Goal: Task Accomplishment & Management: Use online tool/utility

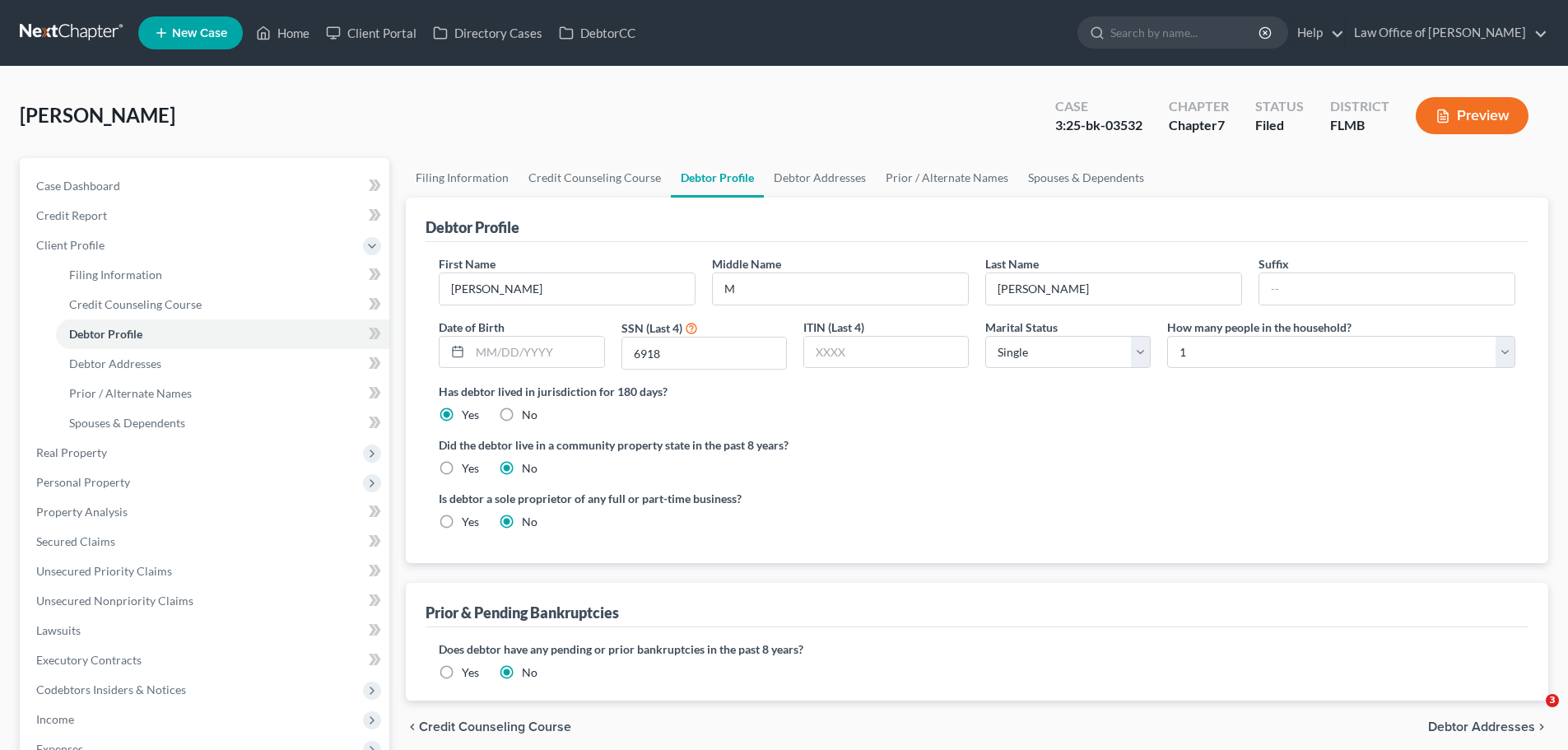
select select "0"
click at [299, 27] on link "Home" at bounding box center [282, 33] width 70 height 30
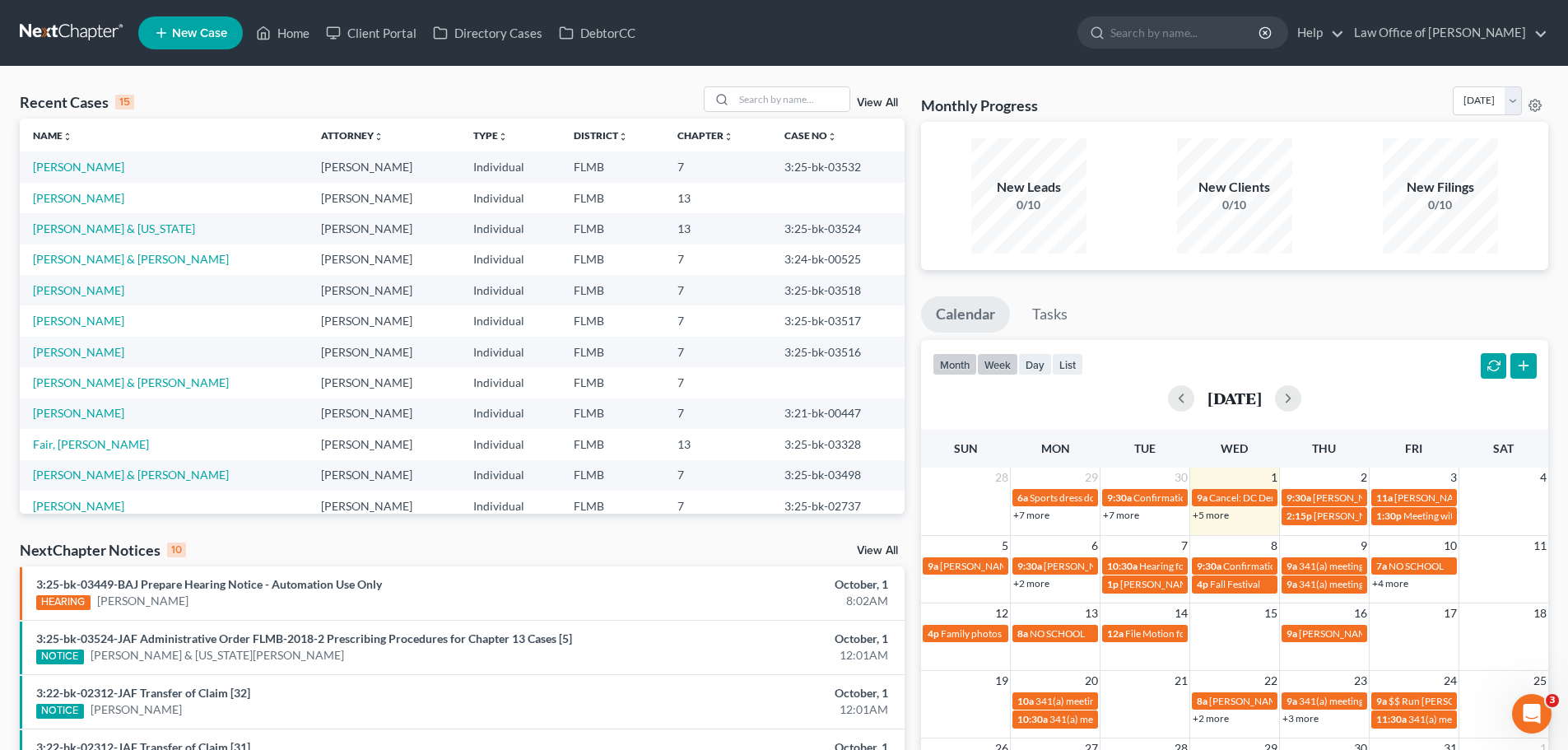
click at [996, 370] on button "week" at bounding box center [998, 364] width 41 height 22
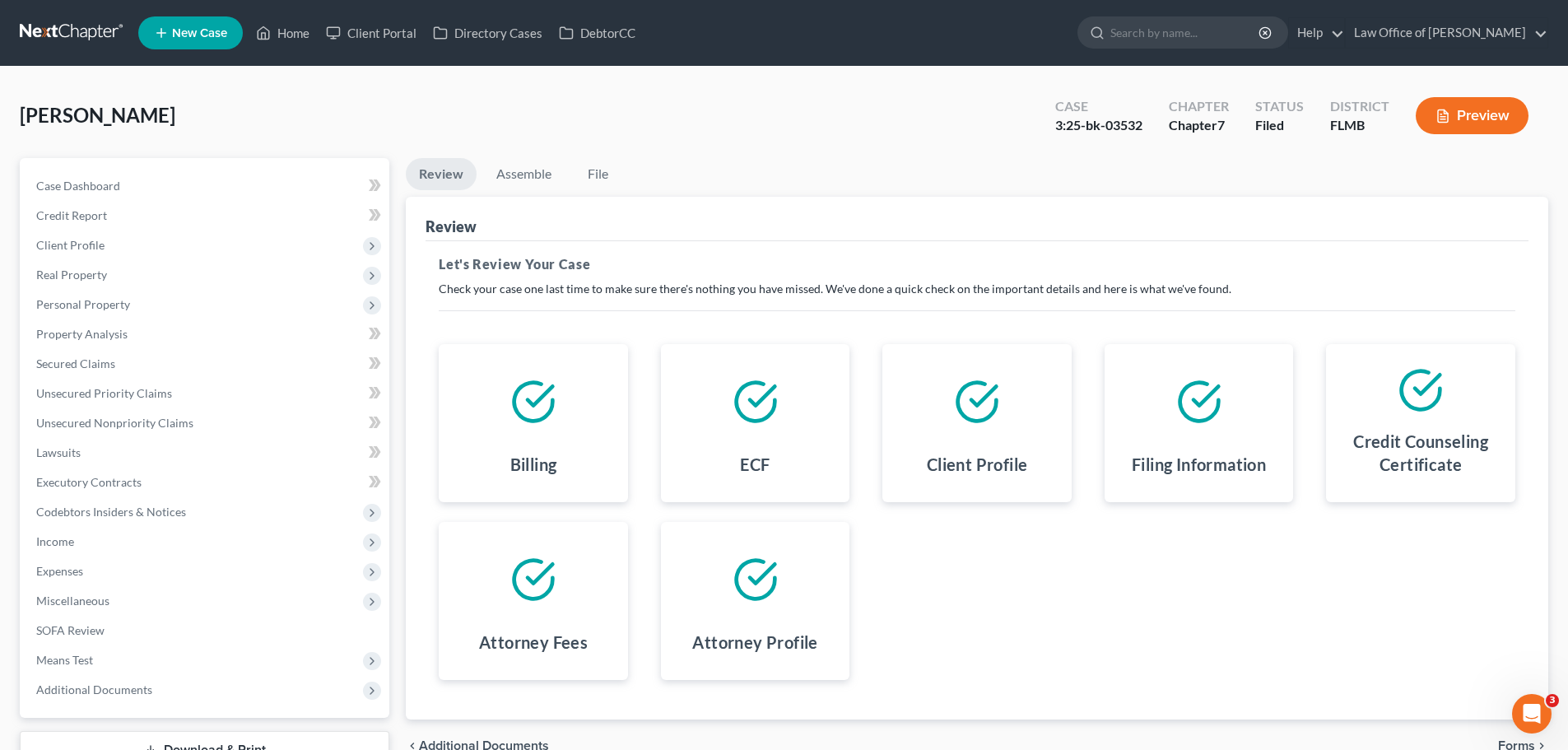
click at [275, 50] on ul "New Case Home Client Portal Directory Cases DebtorCC - No Result - See all resu…" at bounding box center [844, 33] width 1410 height 43
click at [274, 27] on link "Home" at bounding box center [282, 33] width 70 height 30
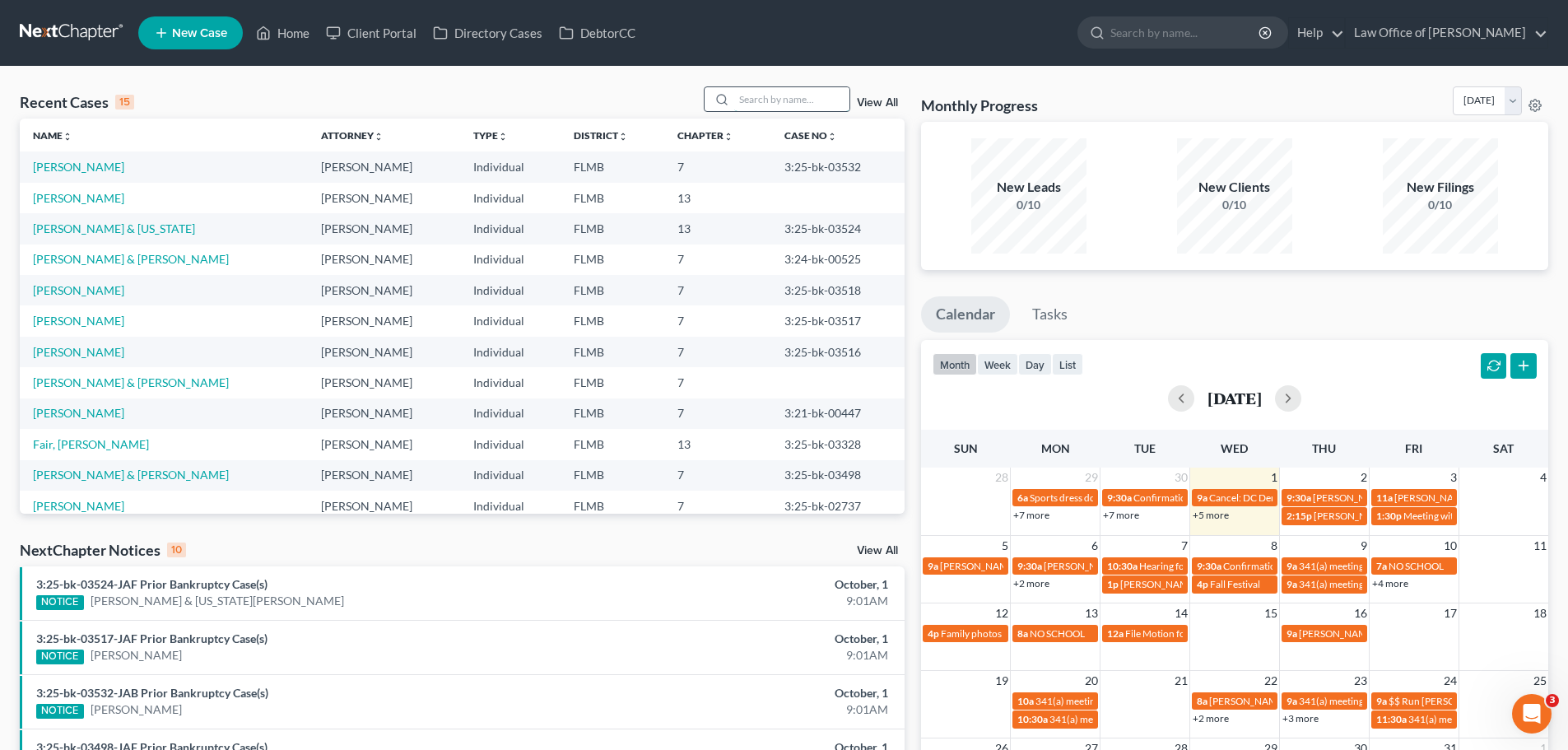
click at [767, 97] on input "search" at bounding box center [792, 99] width 115 height 24
type input "[PERSON_NAME]"
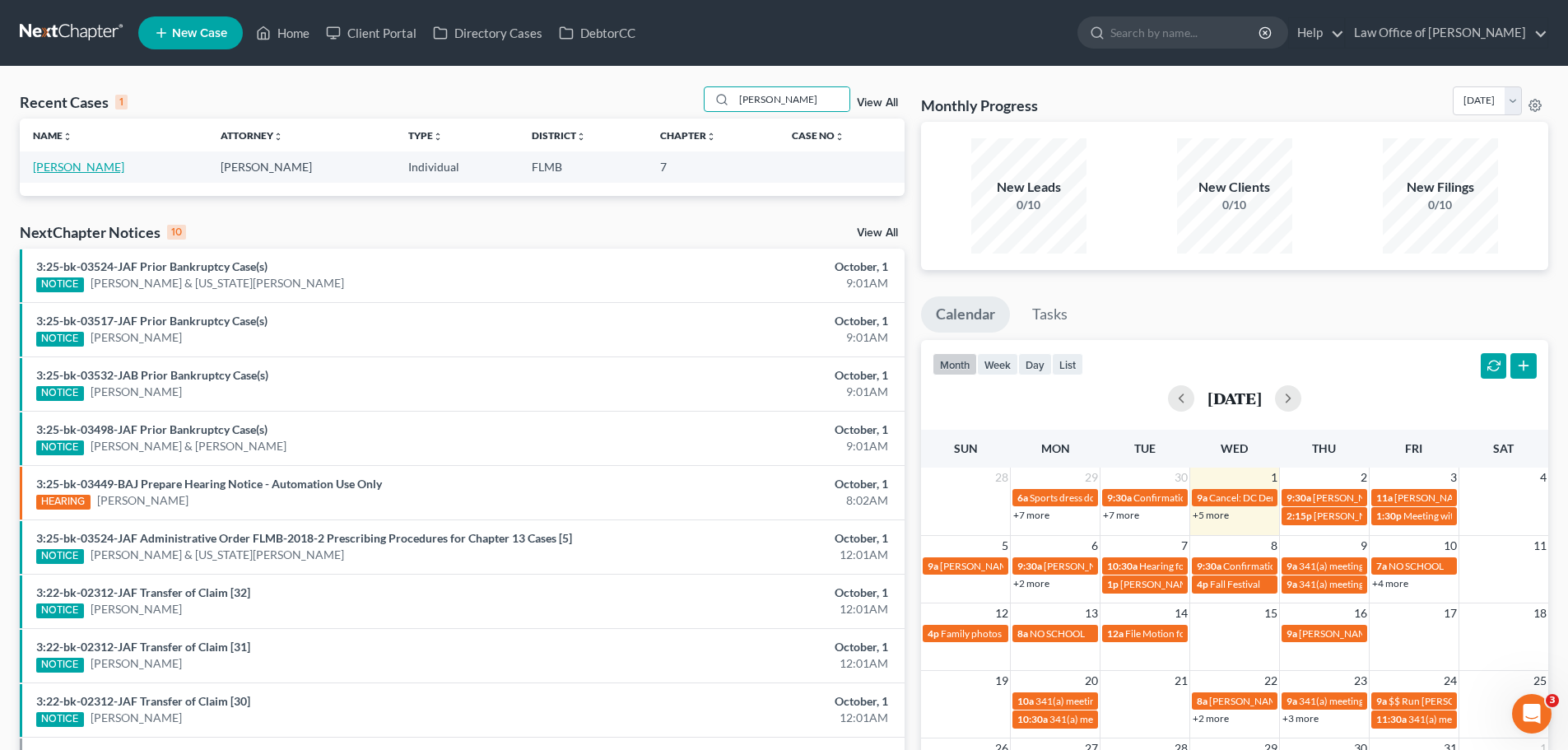
click at [98, 172] on link "[PERSON_NAME]" at bounding box center [78, 167] width 92 height 14
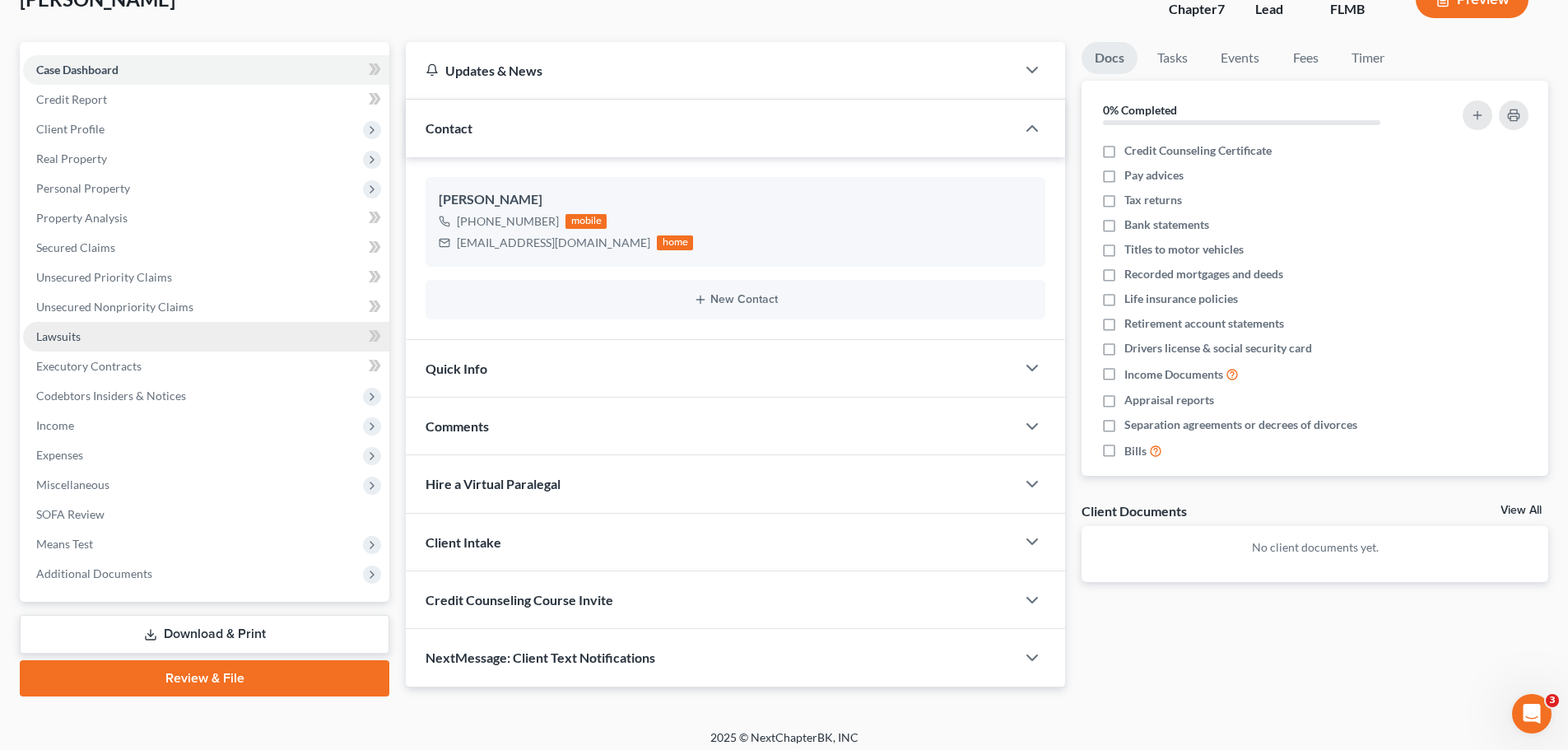
scroll to position [125, 0]
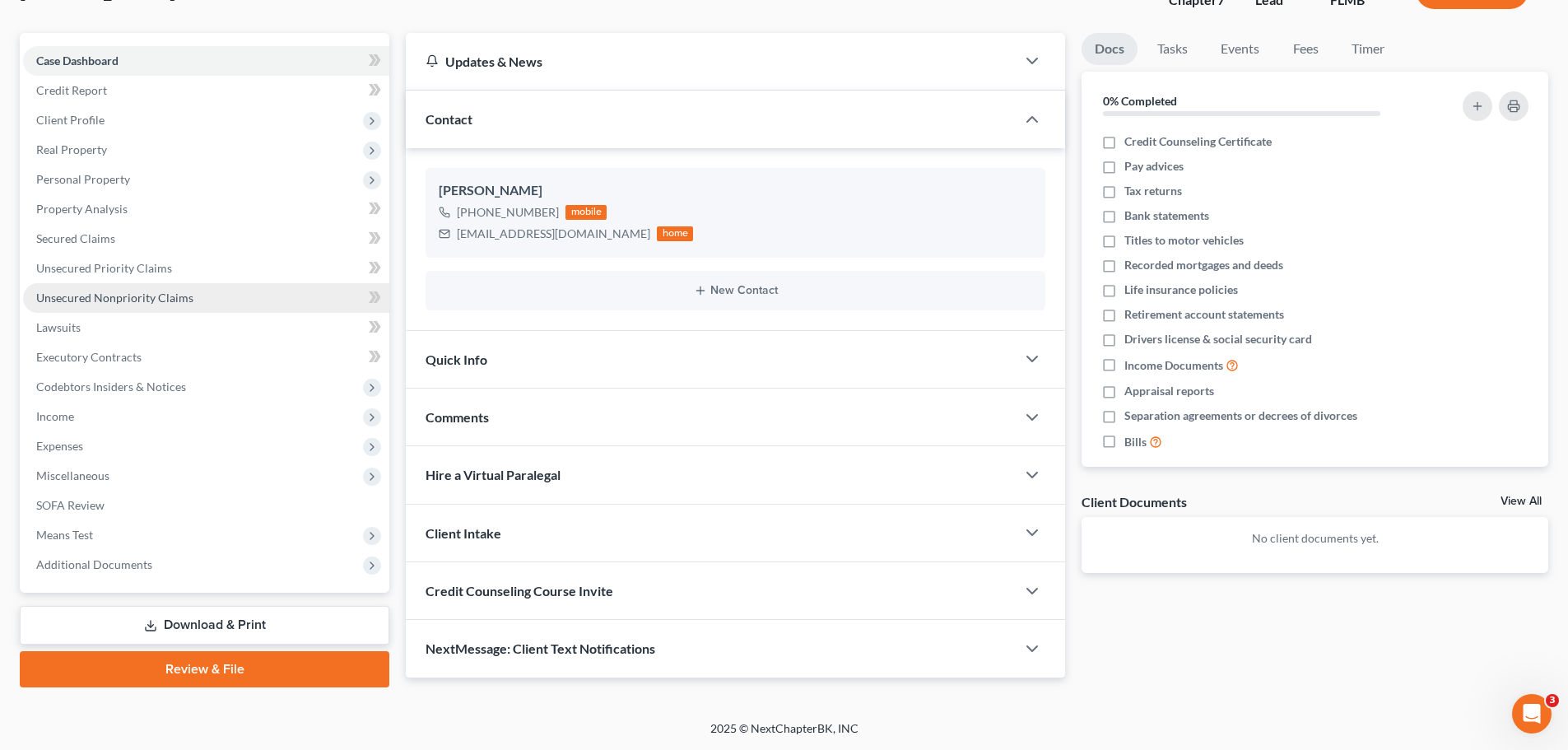
click at [182, 298] on span "Unsecured Nonpriority Claims" at bounding box center [115, 297] width 158 height 14
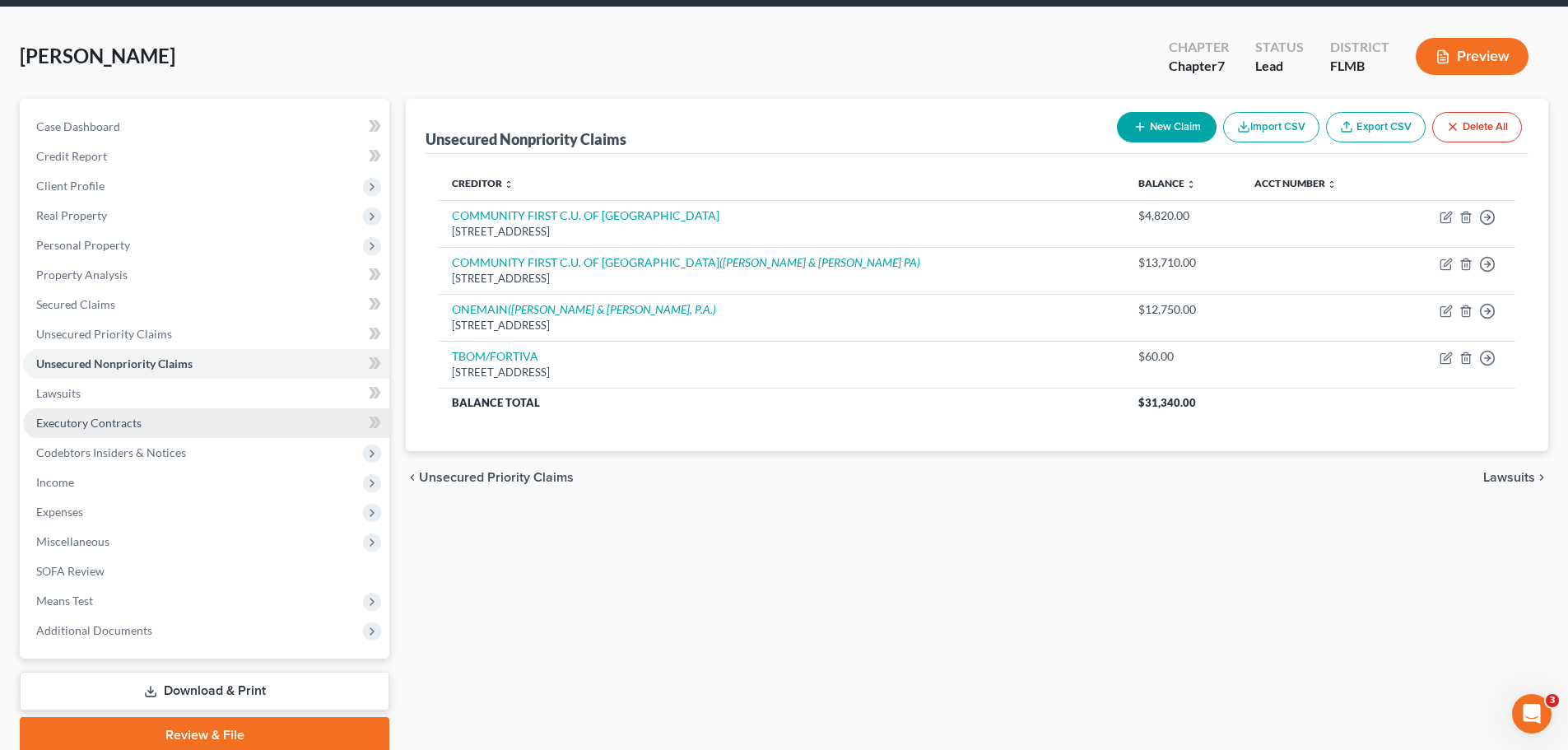
scroll to position [125, 0]
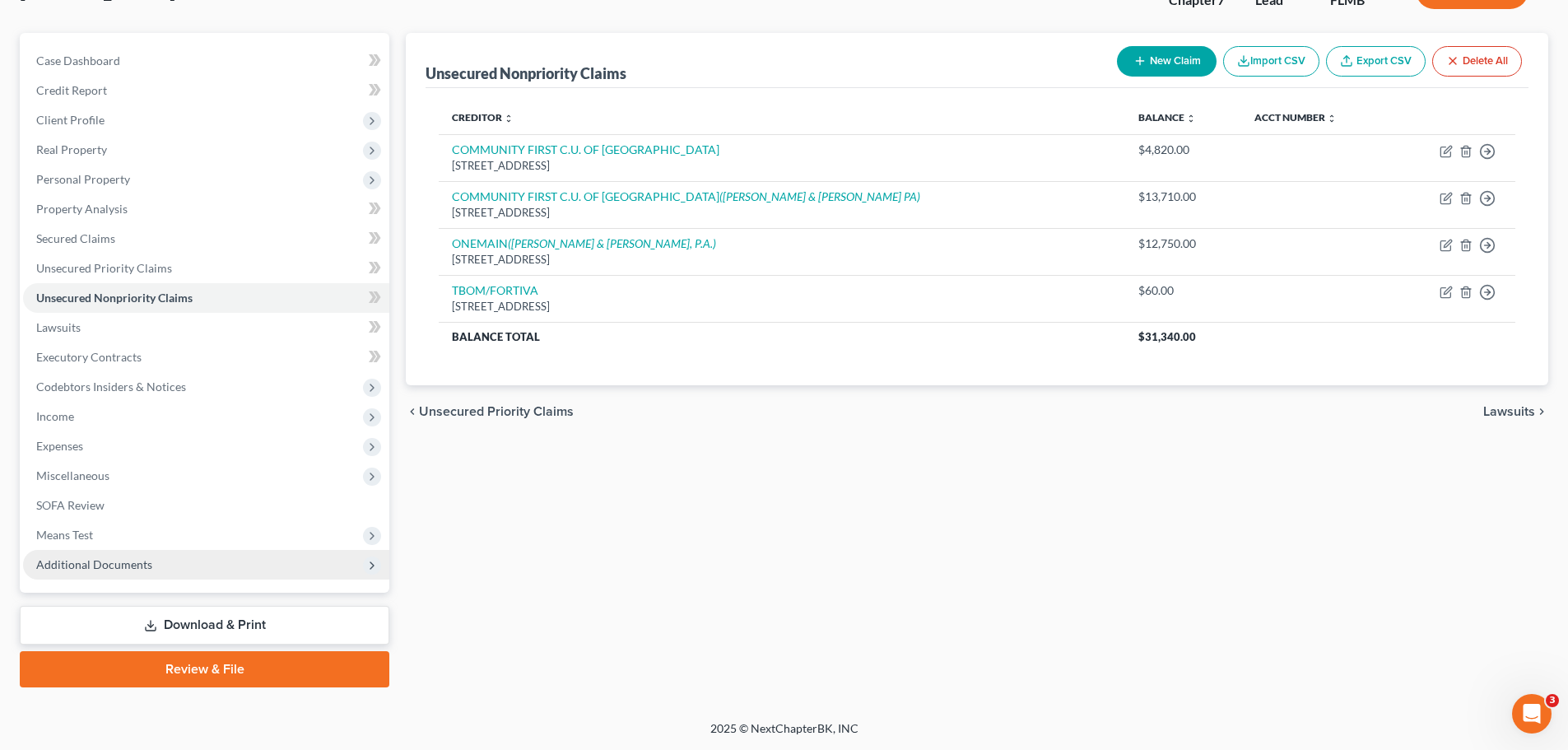
click at [99, 568] on span "Additional Documents" at bounding box center [94, 564] width 116 height 14
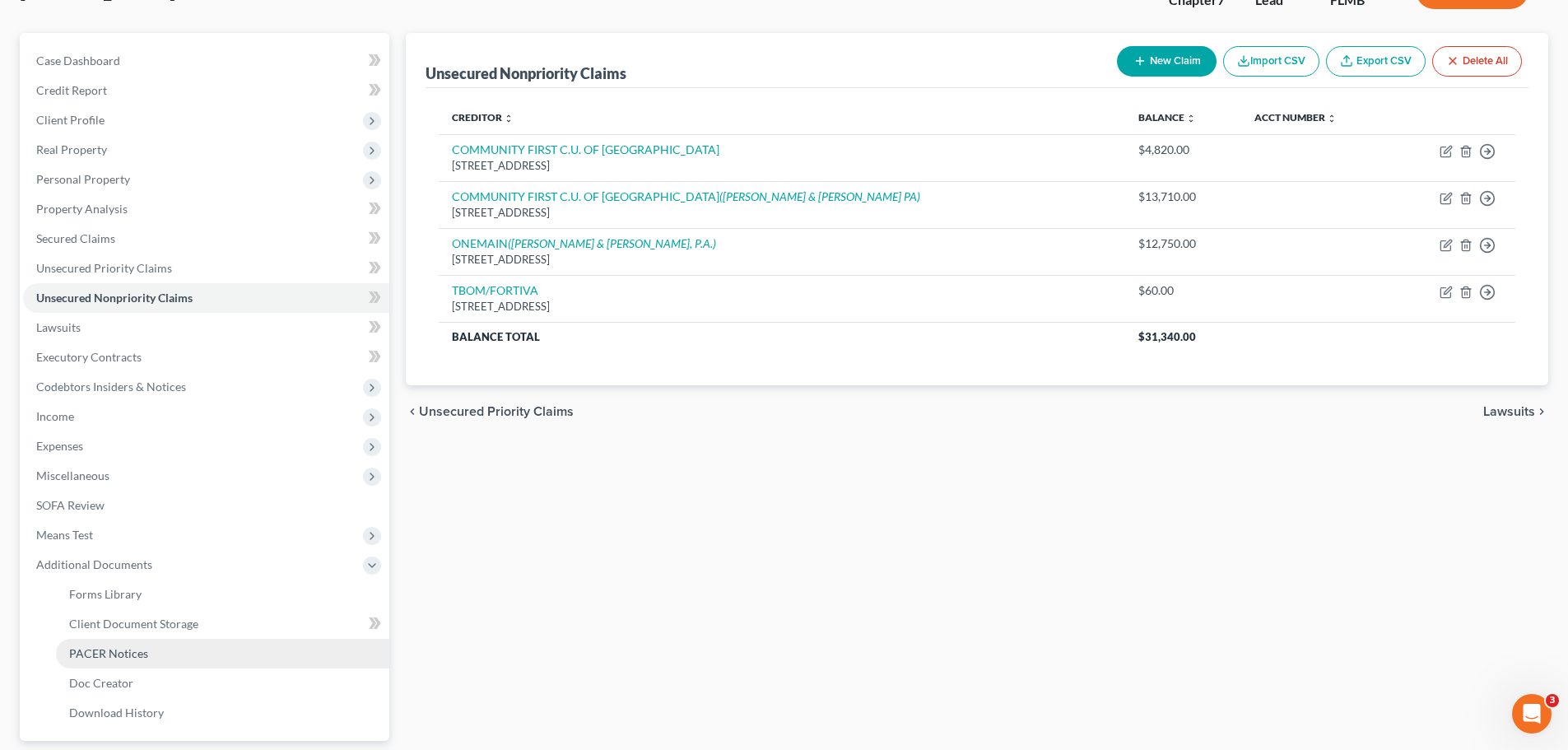
click at [134, 646] on span "PACER Notices" at bounding box center [109, 653] width 79 height 14
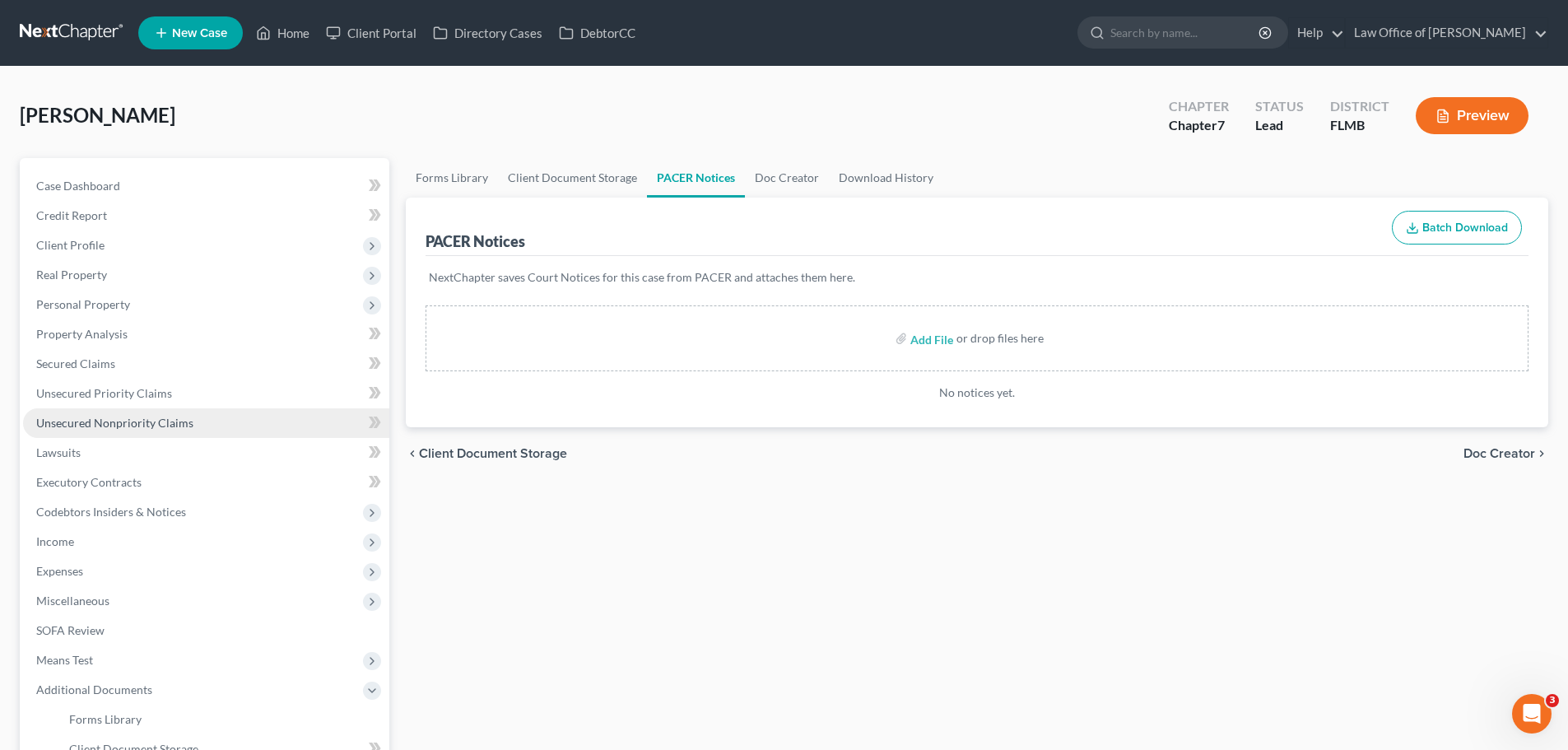
click at [90, 430] on link "Unsecured Nonpriority Claims" at bounding box center [206, 423] width 366 height 30
